Goal: Navigation & Orientation: Find specific page/section

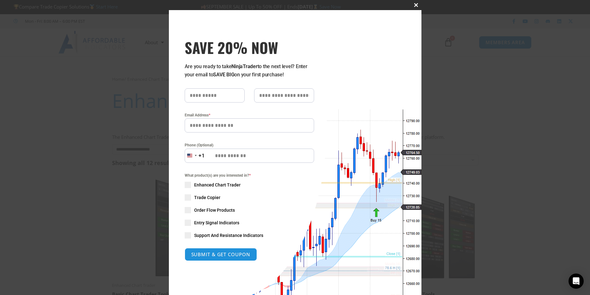
click at [415, 4] on span "SAVE 20% NOW popup" at bounding box center [416, 5] width 10 height 4
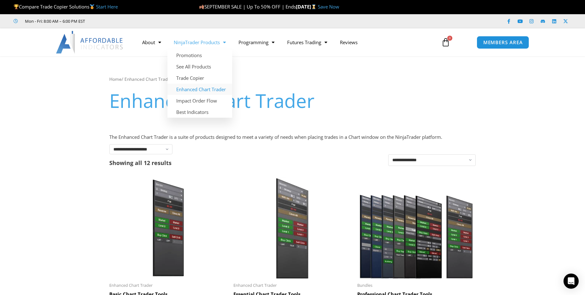
click at [185, 91] on link "Enhanced Chart Trader" at bounding box center [199, 89] width 65 height 11
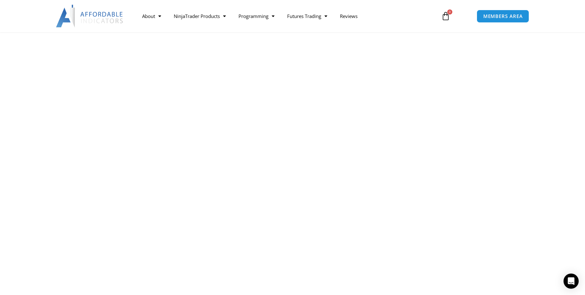
scroll to position [837, 0]
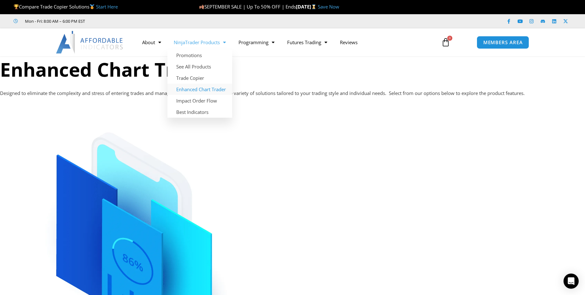
click at [195, 90] on link "Enhanced Chart Trader" at bounding box center [199, 89] width 65 height 11
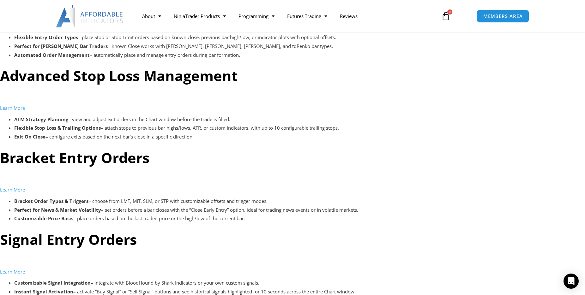
scroll to position [1804, 0]
